Goal: Task Accomplishment & Management: Manage account settings

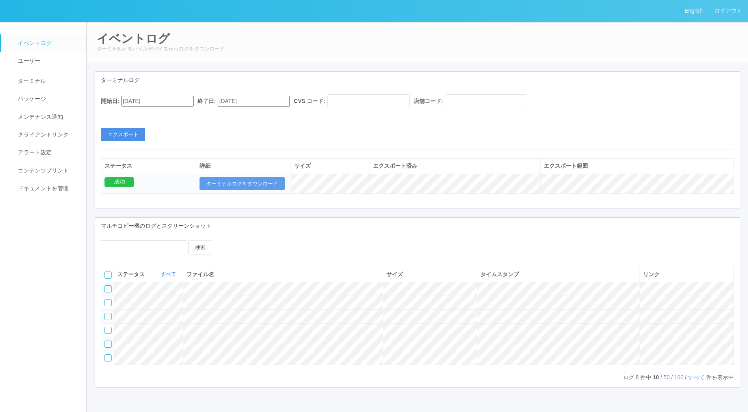
click at [135, 138] on button "エクスポート" at bounding box center [123, 134] width 44 height 13
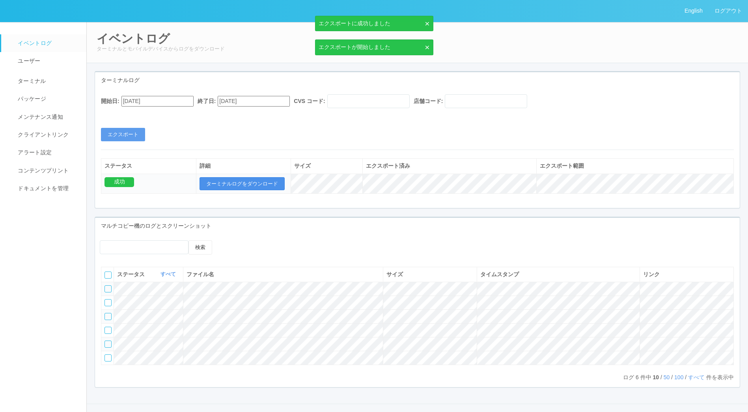
click at [248, 182] on button "ターミナルログをダウンロード" at bounding box center [242, 183] width 85 height 13
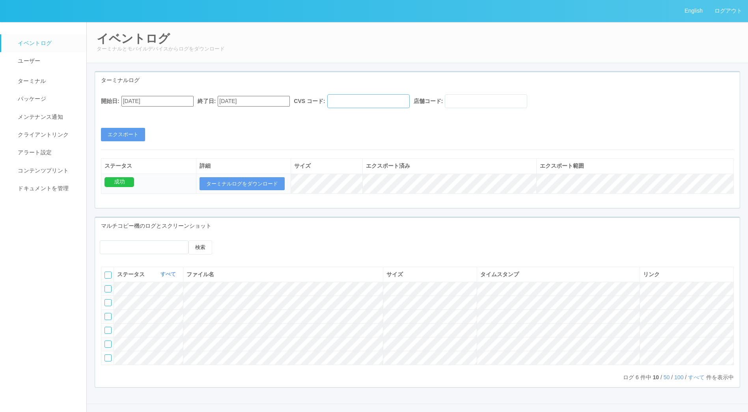
click at [371, 98] on input "text" at bounding box center [368, 101] width 82 height 14
paste input "30000"
type input "30000"
click at [130, 132] on button "エクスポート" at bounding box center [123, 134] width 44 height 13
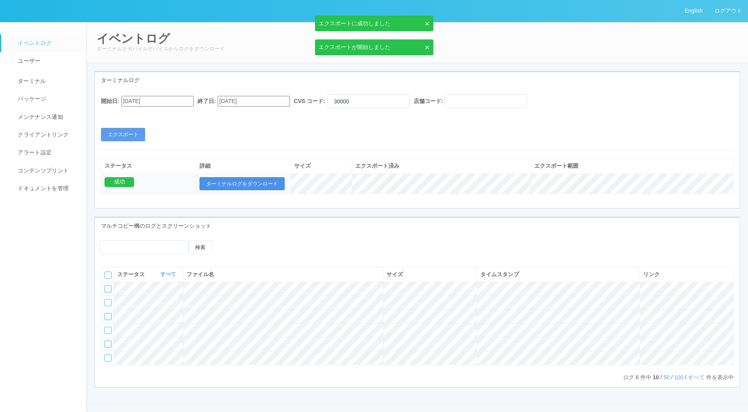
click at [234, 185] on button "ターミナルログをダウンロード" at bounding box center [242, 183] width 85 height 13
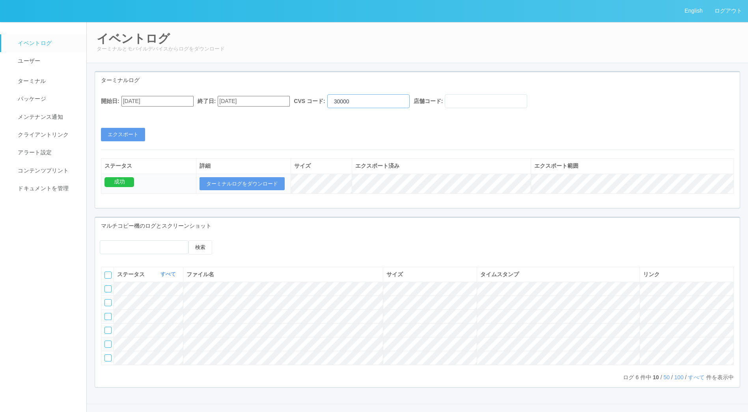
click at [381, 99] on input "30000" at bounding box center [368, 101] width 82 height 14
click at [488, 96] on input "text" at bounding box center [486, 101] width 82 height 14
paste input "10008"
click at [119, 135] on button "エクスポート" at bounding box center [123, 134] width 44 height 13
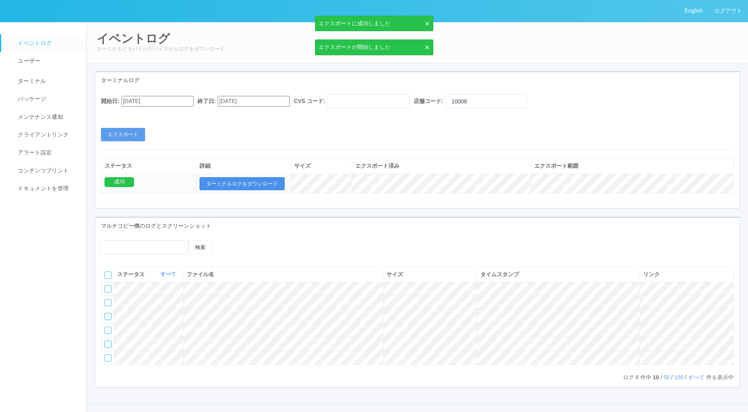
click at [239, 183] on button "ターミナルログをダウンロード" at bounding box center [242, 183] width 85 height 13
click at [474, 102] on input "10008" at bounding box center [486, 101] width 82 height 14
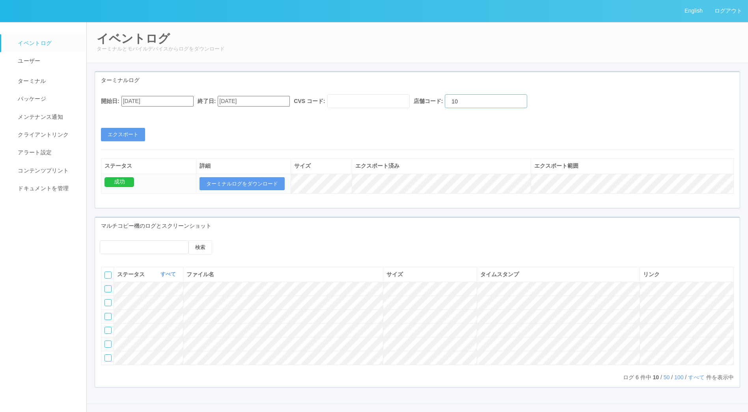
type input "1"
paste input "10007"
click at [262, 183] on button "ターミナルログをダウンロード" at bounding box center [242, 183] width 85 height 13
click at [503, 97] on input "10007" at bounding box center [486, 101] width 82 height 14
click at [260, 187] on button "ターミナルログをダウンロード" at bounding box center [242, 183] width 85 height 13
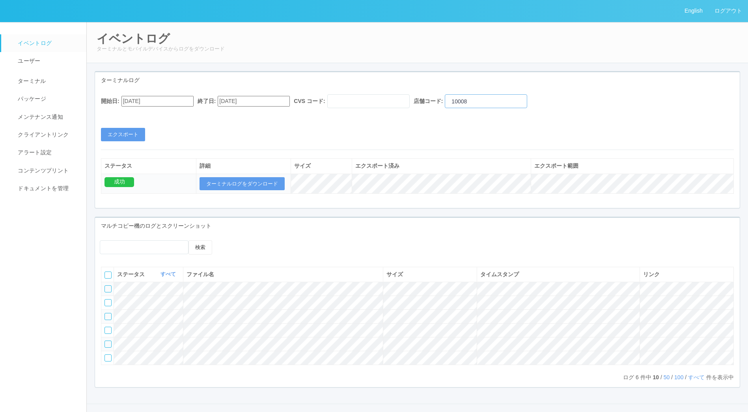
click at [494, 100] on input "10008" at bounding box center [486, 101] width 82 height 14
click at [231, 181] on button "ターミナルログをダウンロード" at bounding box center [242, 183] width 85 height 13
click at [511, 97] on input "10008" at bounding box center [486, 101] width 82 height 14
click at [237, 186] on button "ターミナルログをダウンロード" at bounding box center [242, 183] width 85 height 13
click at [139, 132] on button "エクスポート" at bounding box center [123, 134] width 44 height 13
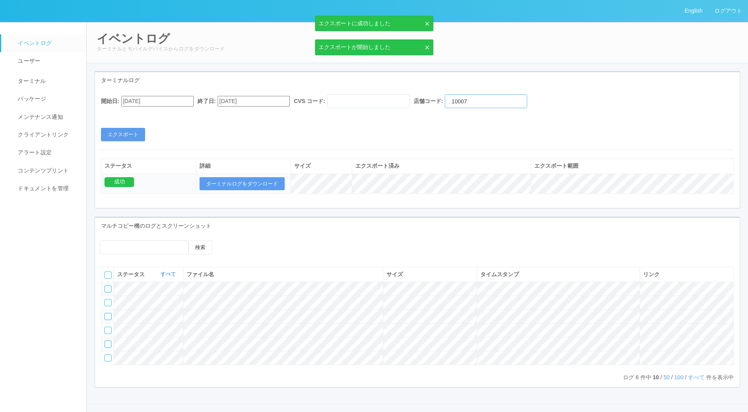
click at [519, 100] on input "10007" at bounding box center [486, 101] width 82 height 14
click at [129, 132] on button "エクスポート" at bounding box center [123, 134] width 44 height 13
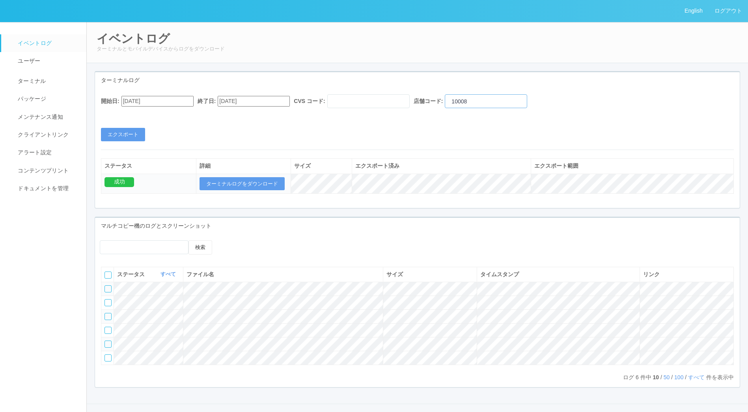
click at [501, 99] on input "10008" at bounding box center [486, 101] width 82 height 14
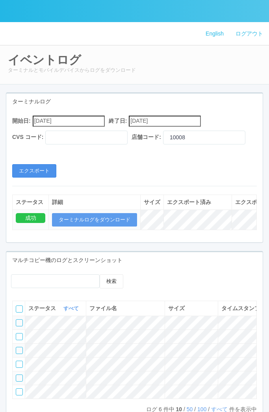
click at [44, 177] on button "エクスポート" at bounding box center [34, 170] width 44 height 13
click at [163, 144] on input "10008" at bounding box center [204, 138] width 82 height 14
type input "10008"
click at [30, 177] on button "エクスポート" at bounding box center [34, 170] width 44 height 13
click at [163, 144] on input "10008" at bounding box center [204, 138] width 82 height 14
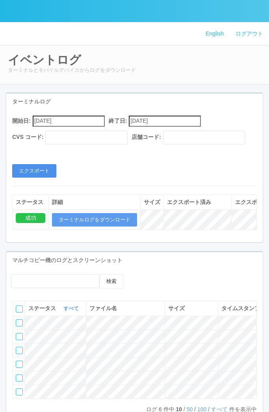
click at [43, 177] on button "エクスポート" at bounding box center [34, 170] width 44 height 13
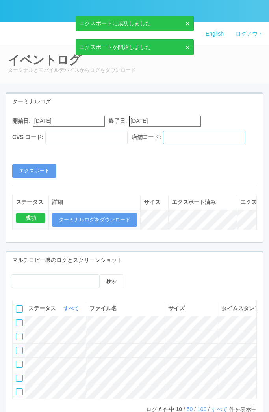
click at [163, 144] on input "text" at bounding box center [204, 138] width 82 height 14
click at [46, 177] on button "エクスポート" at bounding box center [34, 170] width 44 height 13
click at [163, 144] on input "010007" at bounding box center [204, 138] width 82 height 14
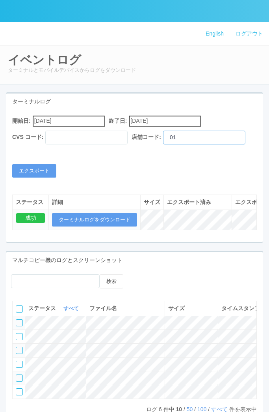
type input "0"
type input "010008"
click at [37, 177] on button "エクスポート" at bounding box center [34, 170] width 44 height 13
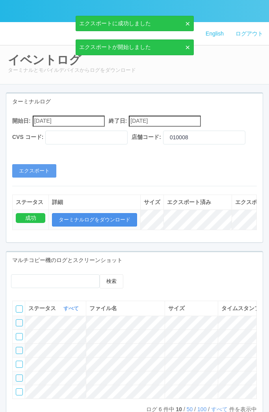
click at [88, 226] on button "ターミナルログをダウンロード" at bounding box center [94, 219] width 85 height 13
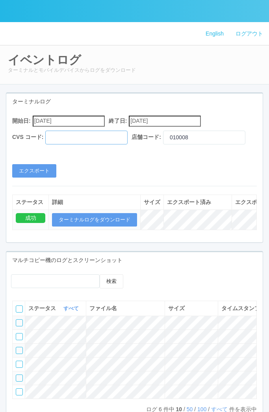
click at [90, 140] on input "text" at bounding box center [86, 138] width 82 height 14
type input "961762"
click at [45, 177] on button "エクスポート" at bounding box center [34, 170] width 44 height 13
click at [54, 137] on input "961762" at bounding box center [86, 138] width 82 height 14
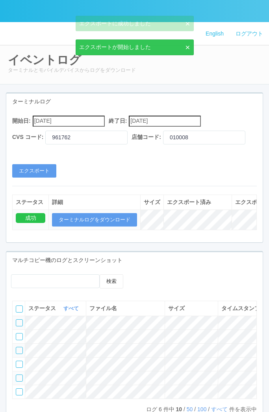
click at [168, 201] on div "開始日: 10/15/2025 終了日: 10/15/2025 CVS コード: 961762 店舗コード: 010008 エクスポート ステータス 詳細 サ…" at bounding box center [134, 176] width 257 height 132
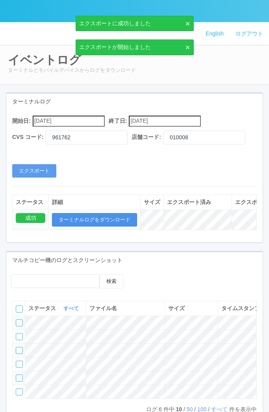
click at [90, 226] on button "ターミナルログをダウンロード" at bounding box center [94, 219] width 85 height 13
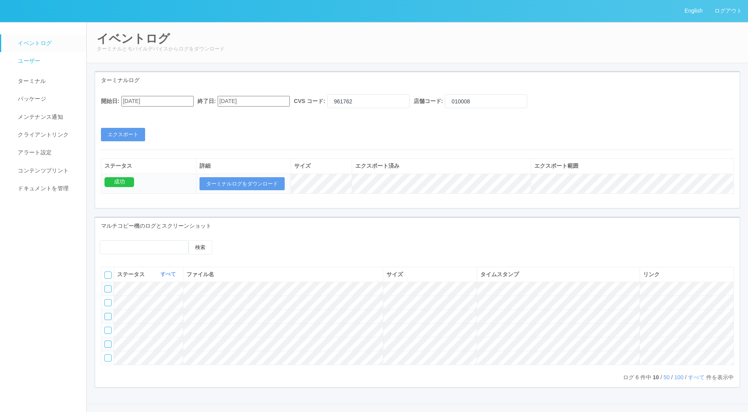
click at [42, 57] on link "ユーザー" at bounding box center [47, 61] width 92 height 18
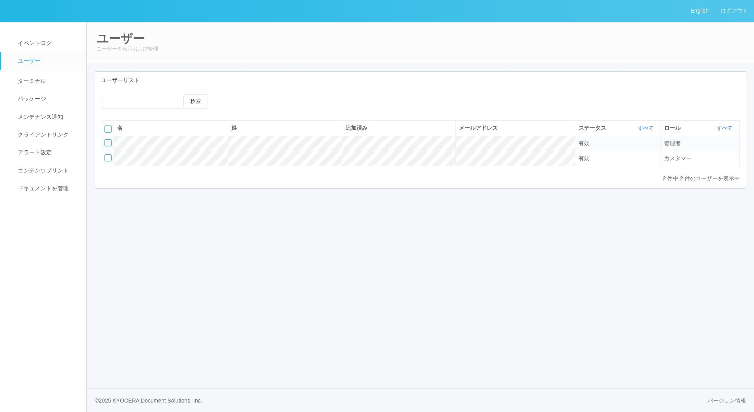
click at [225, 101] on icon at bounding box center [225, 101] width 0 height 0
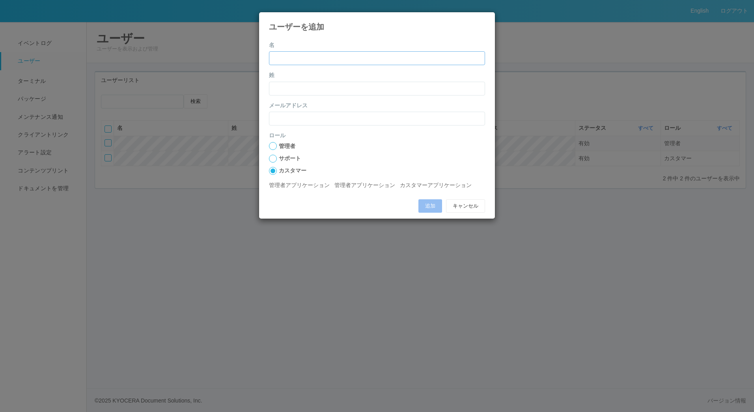
click at [373, 58] on input "name" at bounding box center [377, 58] width 216 height 14
type input "Masaya"
type input "Wake"
type input "m.wake@sl5v3.onmicrosoft.com"
click at [272, 146] on div at bounding box center [273, 146] width 8 height 8
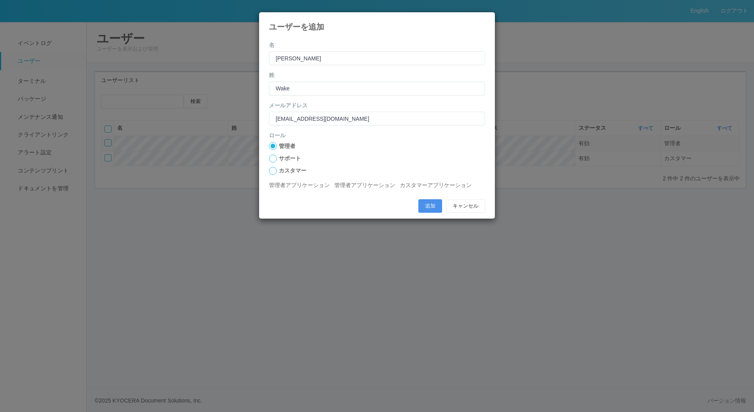
click at [433, 208] on button "追加" at bounding box center [430, 205] width 24 height 13
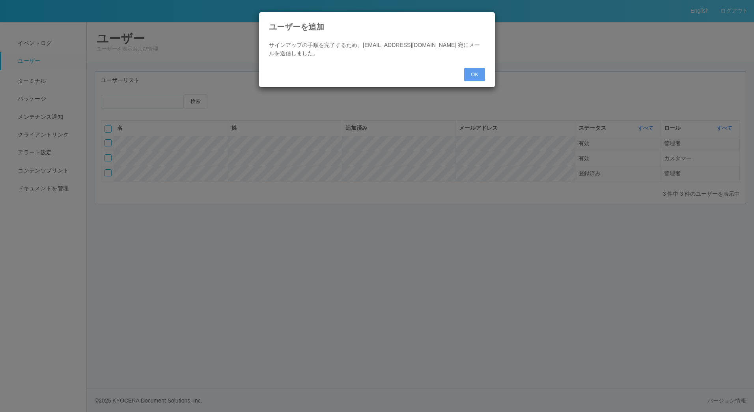
click at [474, 66] on div "OK" at bounding box center [377, 74] width 228 height 21
click at [474, 74] on button "OK" at bounding box center [474, 74] width 21 height 13
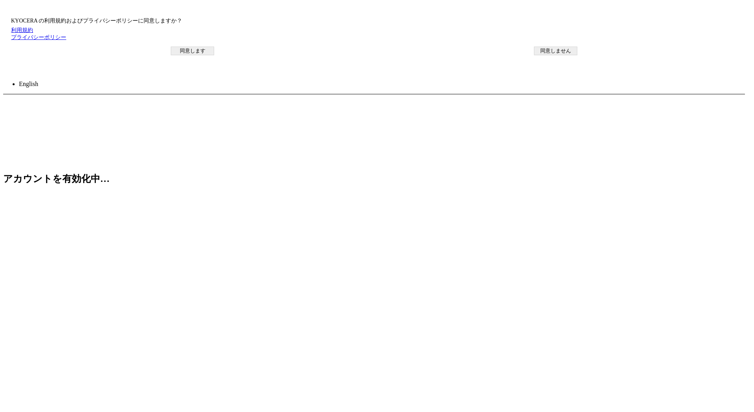
click at [214, 55] on button "同意します" at bounding box center [192, 51] width 43 height 9
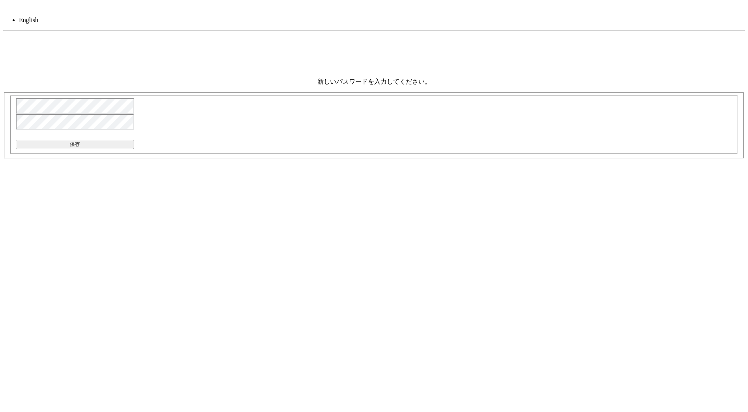
click at [295, 169] on div "新しいパスワードを入力してください。 パスワードが一致しません。 保存" at bounding box center [374, 268] width 742 height 381
click at [134, 149] on button "保存" at bounding box center [75, 144] width 118 height 9
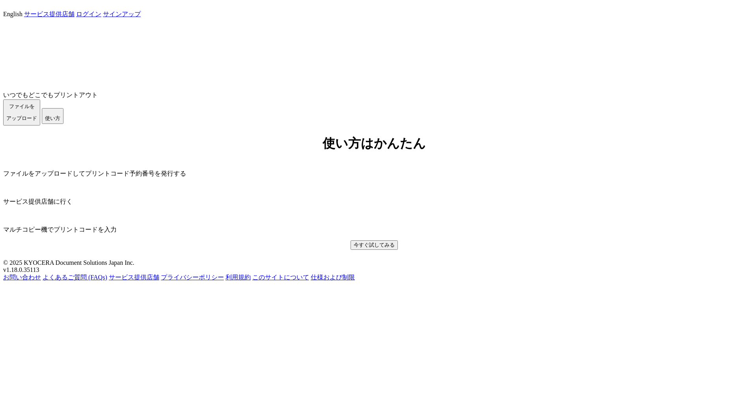
click at [101, 17] on link "ログイン" at bounding box center [88, 14] width 25 height 7
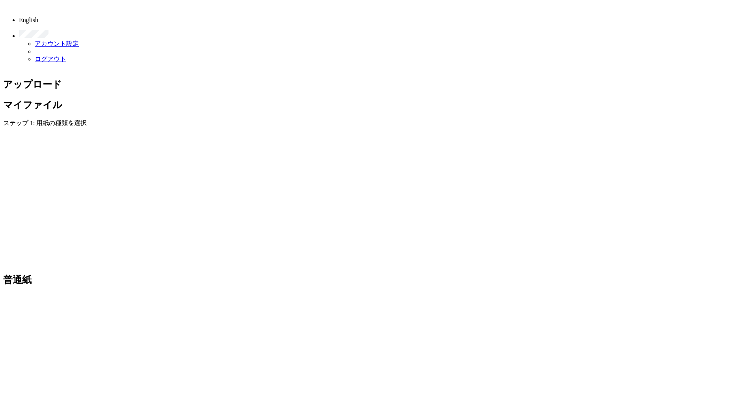
click at [732, 24] on link at bounding box center [379, 31] width 721 height 14
click at [66, 56] on link "ログアウト" at bounding box center [51, 59] width 32 height 7
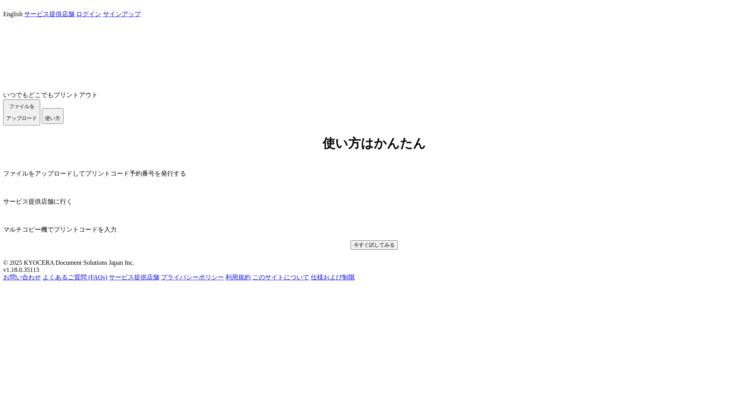
click at [101, 17] on link "ログイン" at bounding box center [88, 14] width 25 height 7
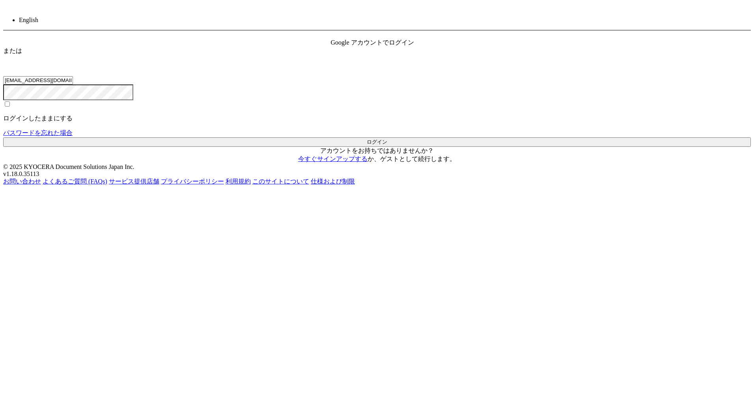
click at [379, 147] on button "ログイン" at bounding box center [377, 141] width 748 height 9
click at [73, 84] on input "jp-atp-admin@dj.kyocera.com" at bounding box center [38, 80] width 70 height 8
type input "[PERSON_NAME][EMAIL_ADDRESS][DOMAIN_NAME]"
click at [399, 147] on button "ログイン" at bounding box center [377, 141] width 748 height 9
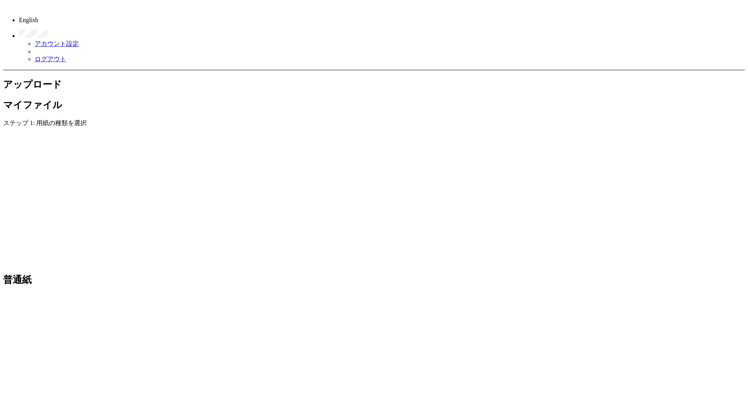
click at [736, 24] on link at bounding box center [379, 31] width 721 height 14
click at [79, 40] on link "アカウント設定" at bounding box center [57, 43] width 44 height 7
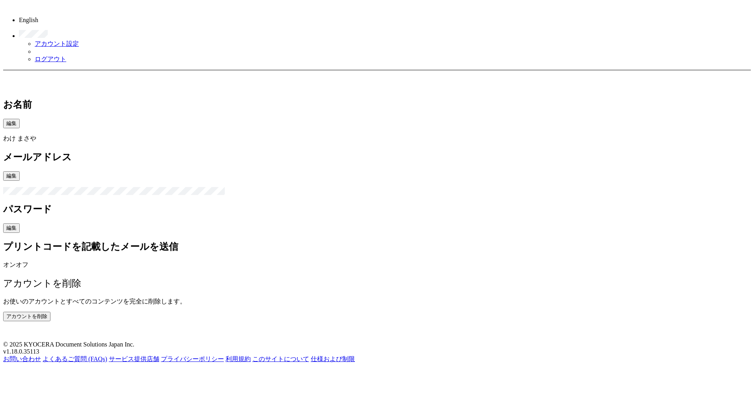
click at [17, 225] on span "編集" at bounding box center [11, 228] width 10 height 6
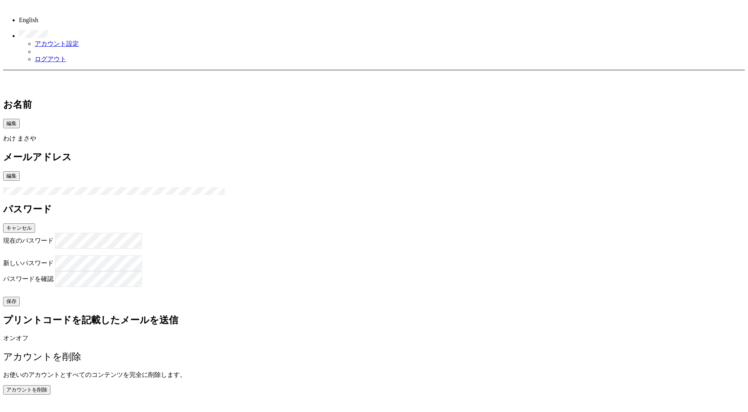
click at [20, 306] on button "保存" at bounding box center [11, 301] width 17 height 9
click at [362, 265] on div "新しいパスワード" at bounding box center [374, 263] width 742 height 16
click at [20, 306] on button "保存" at bounding box center [11, 301] width 17 height 9
click at [315, 306] on div "現在のパスワード 現在のパスワードが正しくありません 新しいパスワード パスワードを確認 パスワードが一致しません。 保存" at bounding box center [374, 269] width 742 height 73
click at [285, 306] on div "現在のパスワード 現在のパスワードが正しくありません 新しいパスワード パスワードを確認 パスワードが一致しません。 保存" at bounding box center [374, 269] width 742 height 73
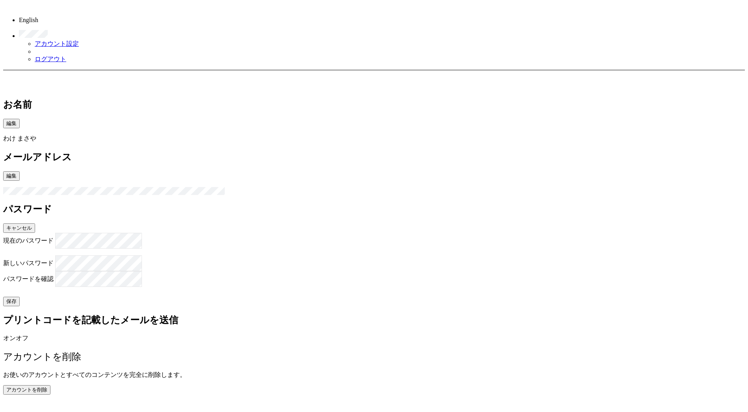
click at [20, 306] on button "保存" at bounding box center [11, 301] width 17 height 9
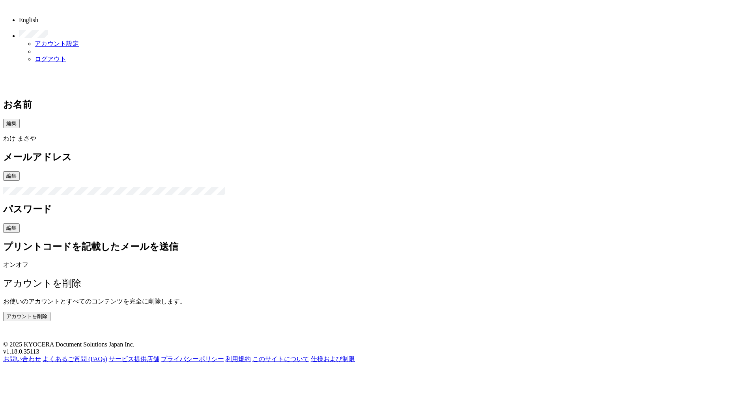
click at [79, 40] on link "アカウント設定" at bounding box center [57, 43] width 44 height 7
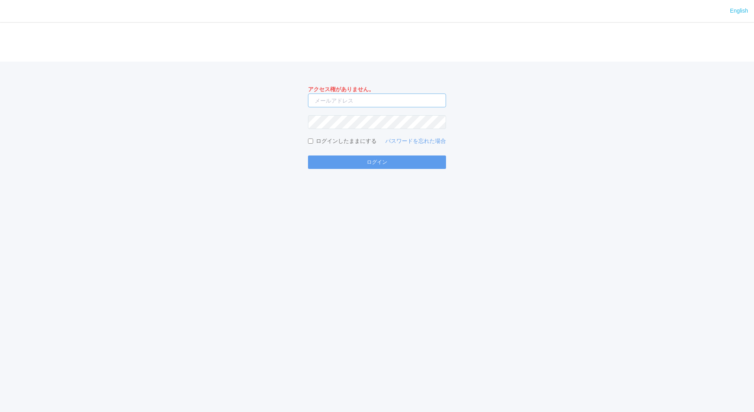
type input "masaya.wake@dc.kyocera.com"
click at [396, 97] on input "[PERSON_NAME][EMAIL_ADDRESS][DOMAIN_NAME]" at bounding box center [377, 100] width 138 height 14
type input "[EMAIL_ADDRESS][DOMAIN_NAME]"
click at [524, 140] on div "アクセス権がありません。 jp-atp-admin@dj.kyocera.com ログインしたままにする パスワードを忘れた場合 ログイン" at bounding box center [377, 115] width 754 height 107
click at [308, 155] on button "ログイン" at bounding box center [377, 161] width 138 height 13
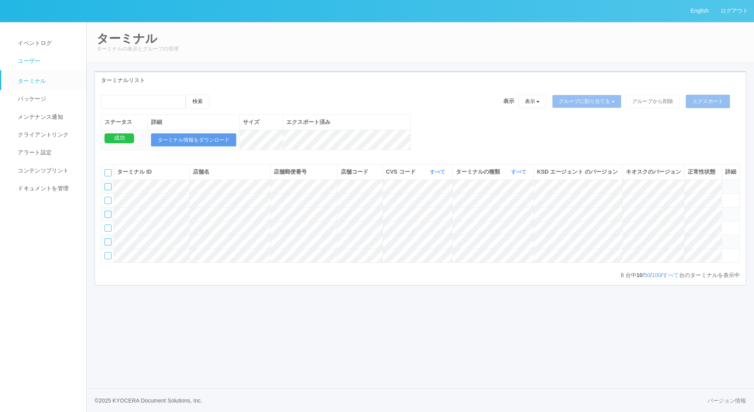
click at [40, 56] on link "ユーザー" at bounding box center [47, 61] width 92 height 18
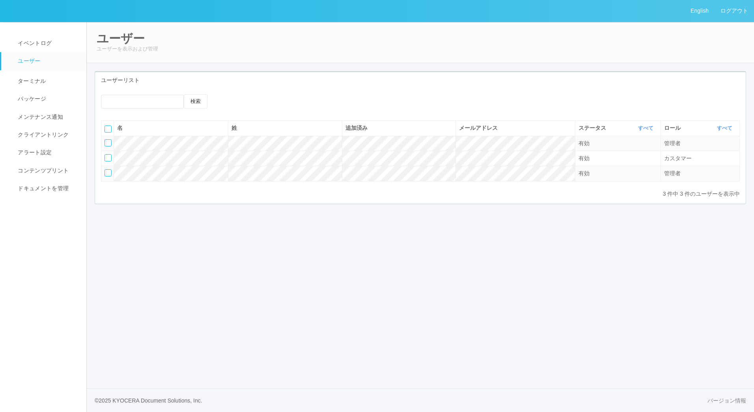
click at [109, 172] on div at bounding box center [107, 172] width 7 height 7
click at [254, 231] on div "English ログアウト イベントログ ユーザー ターミナル パッケージ メンテナンス通知 クライアントリンク アラート設定 コンテンツプリント ドキュメン…" at bounding box center [377, 206] width 754 height 412
click at [105, 170] on icon at bounding box center [105, 170] width 0 height 0
click at [107, 158] on div at bounding box center [107, 157] width 7 height 7
click at [250, 101] on div at bounding box center [243, 100] width 13 height 13
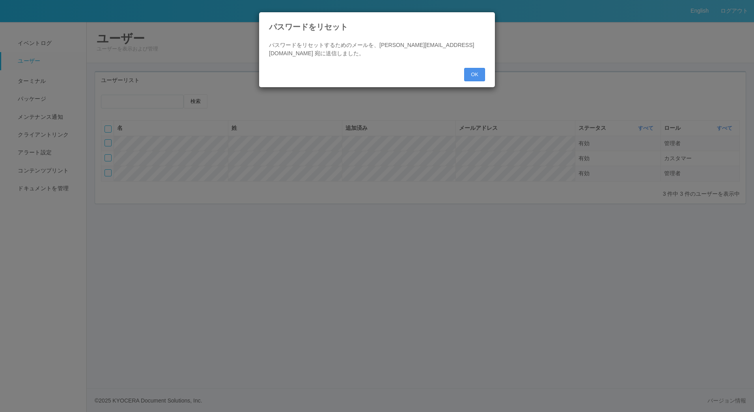
click at [476, 73] on button "OK" at bounding box center [474, 74] width 21 height 13
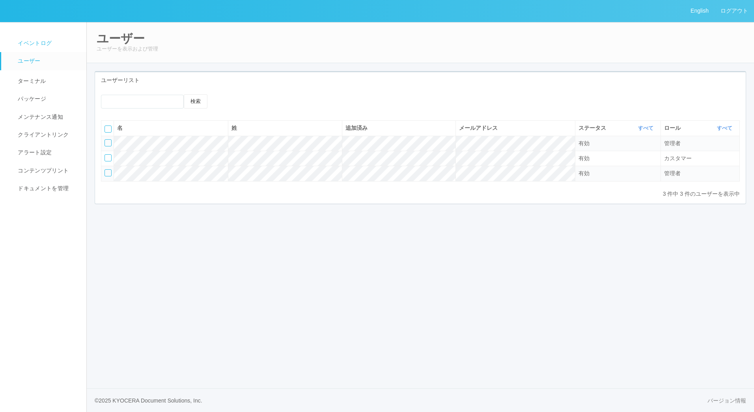
click at [50, 45] on span "イベントログ" at bounding box center [34, 43] width 36 height 6
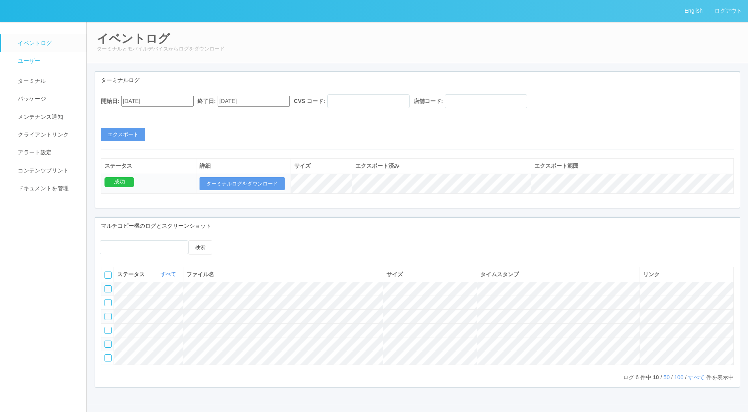
click at [45, 60] on link "ユーザー" at bounding box center [47, 61] width 92 height 18
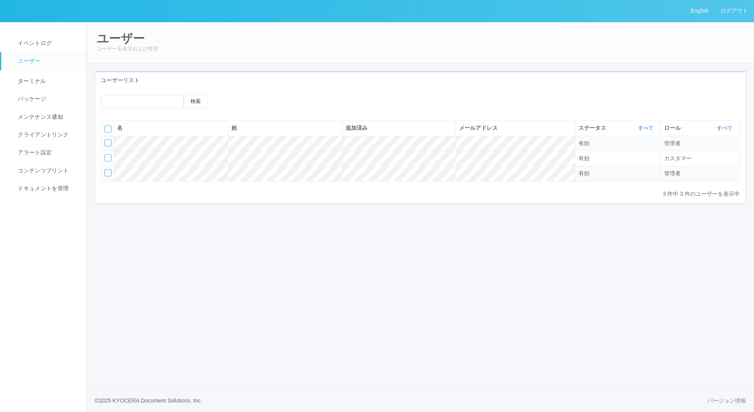
click at [225, 101] on icon at bounding box center [225, 101] width 0 height 0
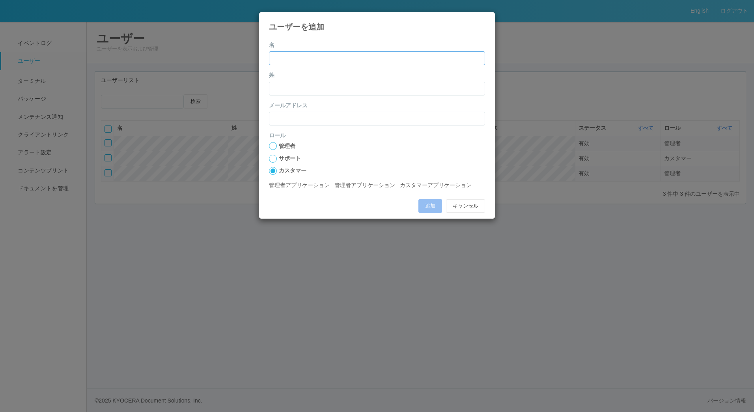
click at [339, 63] on input "name" at bounding box center [377, 58] width 216 height 14
click at [485, 18] on icon at bounding box center [485, 18] width 0 height 0
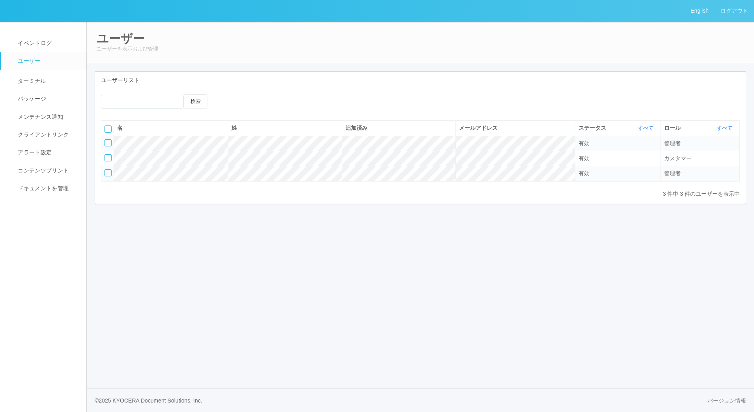
click at [361, 380] on div "English ログアウト イベントログ ユーザー ターミナル パッケージ メンテナンス通知 クライアントリンク アラート設定 コンテンツプリント ドキュメン…" at bounding box center [377, 206] width 754 height 412
click at [44, 81] on span "ターミナル" at bounding box center [31, 81] width 30 height 6
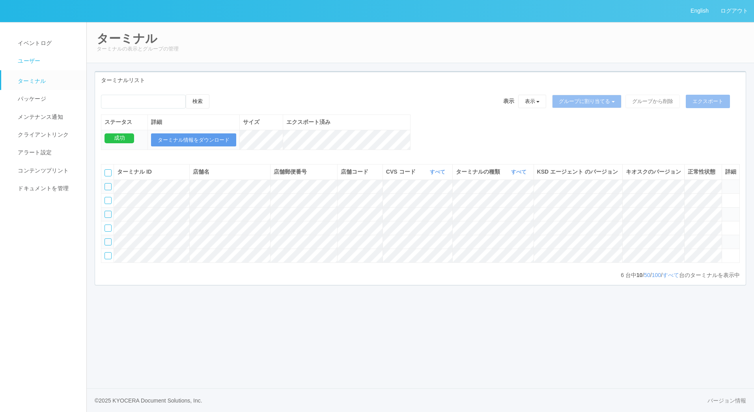
click at [46, 58] on link "ユーザー" at bounding box center [47, 61] width 92 height 18
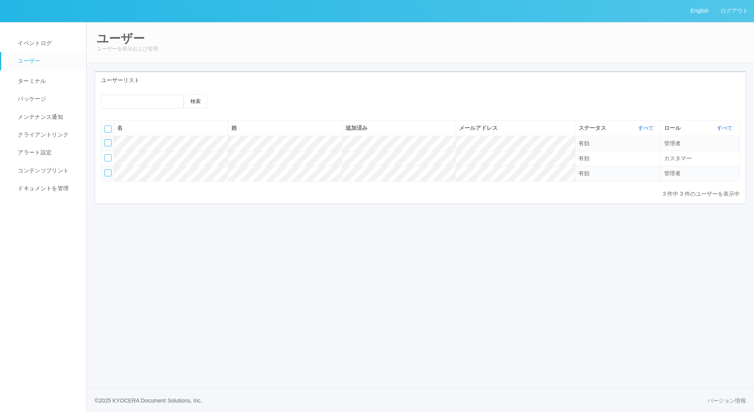
click at [413, 251] on div "English ログアウト イベントログ ユーザー ターミナル パッケージ メンテナンス通知 クライアントリンク アラート設定 コンテンツプリント ドキュメン…" at bounding box center [377, 206] width 754 height 412
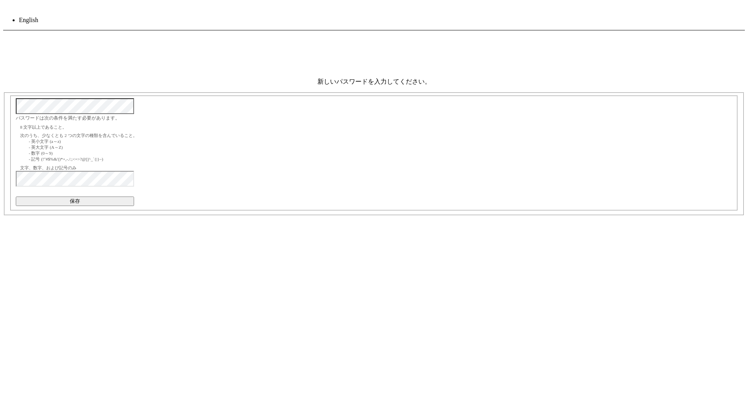
click at [300, 140] on div "新しいパスワードを入力してください。 パスワードは次の条件を満たす必要があります。 8 文字以上であること。 次のうち、少なくとも 2 つの文字の種類を含んで…" at bounding box center [374, 268] width 742 height 381
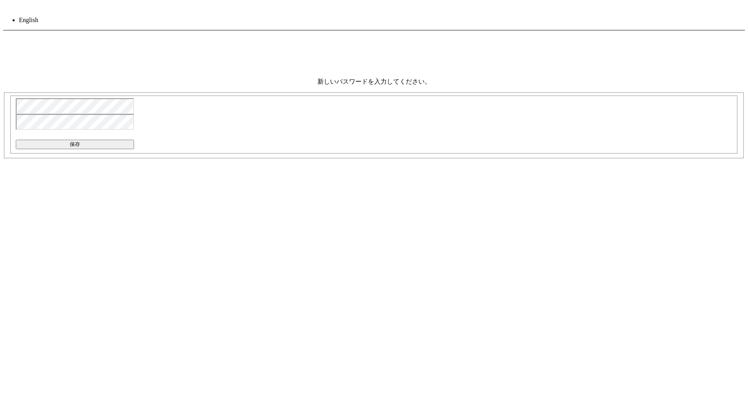
click at [295, 159] on div "新しいパスワードを入力してください。 パスワードが一致しません。 保存" at bounding box center [374, 268] width 742 height 381
click at [134, 149] on button "保存" at bounding box center [75, 144] width 118 height 9
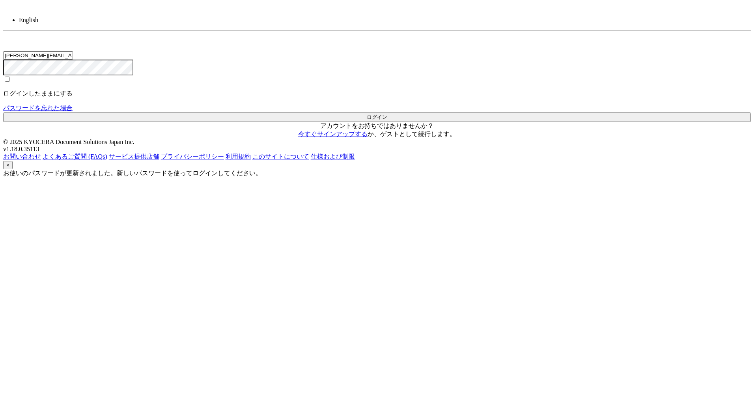
click at [378, 122] on button "ログイン" at bounding box center [377, 116] width 748 height 9
